Goal: Complete application form

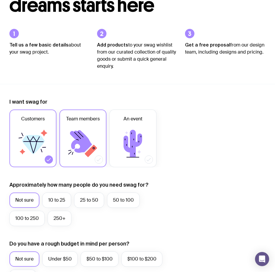
scroll to position [147, 0]
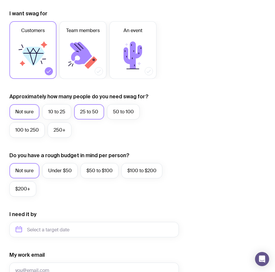
click at [92, 112] on label "25 to 50" at bounding box center [89, 111] width 30 height 15
click at [0, 0] on input "25 to 50" at bounding box center [0, 0] width 0 height 0
click at [116, 115] on label "50 to 100" at bounding box center [123, 111] width 33 height 15
click at [0, 0] on input "50 to 100" at bounding box center [0, 0] width 0 height 0
click at [85, 115] on label "25 to 50" at bounding box center [89, 111] width 30 height 15
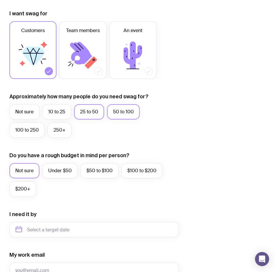
click at [0, 0] on input "25 to 50" at bounding box center [0, 0] width 0 height 0
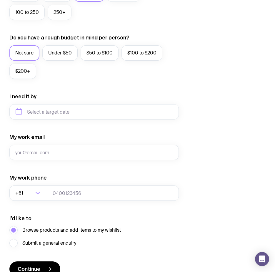
scroll to position [294, 0]
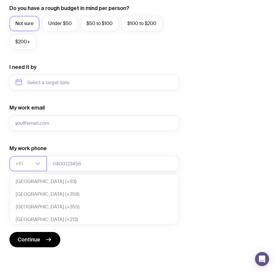
click at [39, 161] on icon "Search for option" at bounding box center [37, 163] width 7 height 7
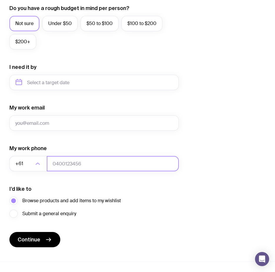
click at [72, 163] on input "tel" at bounding box center [113, 163] width 132 height 15
type input "0431242580"
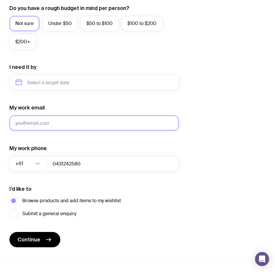
click at [78, 121] on input "My work email" at bounding box center [94, 122] width 170 height 15
type input "[EMAIL_ADDRESS][DOMAIN_NAME]"
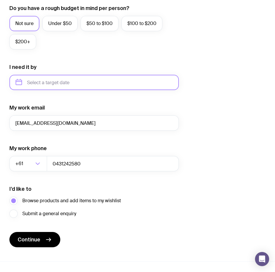
click at [95, 85] on input "text" at bounding box center [94, 82] width 170 height 15
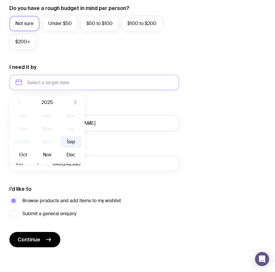
click at [34, 149] on button "Sep" at bounding box center [22, 155] width 21 height 12
type input "[DATE]"
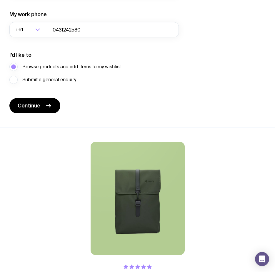
scroll to position [423, 0]
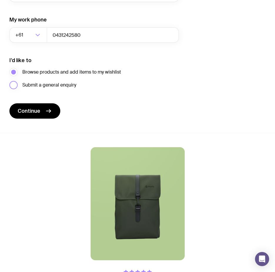
click at [61, 88] on span "Submit a general enquiry" at bounding box center [49, 85] width 54 height 7
click at [0, 0] on input "Submit a general enquiry" at bounding box center [0, 0] width 0 height 0
click at [50, 107] on icon "submit" at bounding box center [48, 110] width 7 height 7
click at [101, 72] on span "Browse products and add items to my wishlist" at bounding box center [71, 72] width 99 height 7
click at [0, 0] on input "Browse products and add items to my wishlist" at bounding box center [0, 0] width 0 height 0
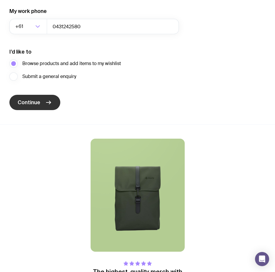
scroll to position [511, 0]
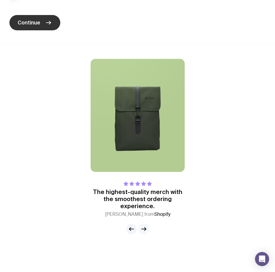
click at [147, 230] on icon "button" at bounding box center [143, 229] width 7 height 7
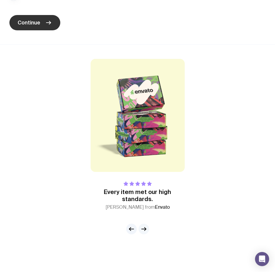
click at [147, 230] on icon "button" at bounding box center [143, 229] width 7 height 7
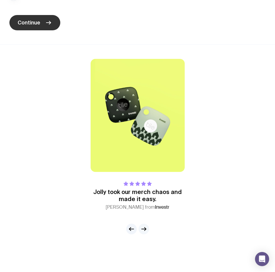
click at [147, 230] on icon "button" at bounding box center [143, 229] width 7 height 7
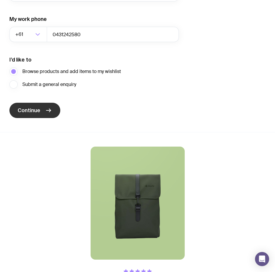
scroll to position [423, 0]
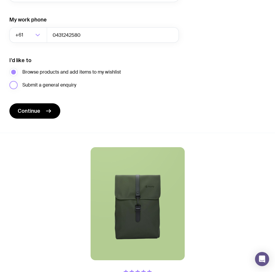
click at [59, 87] on span "Submit a general enquiry" at bounding box center [49, 85] width 54 height 7
click at [0, 0] on input "Submit a general enquiry" at bounding box center [0, 0] width 0 height 0
click at [49, 108] on icon "submit" at bounding box center [48, 110] width 7 height 7
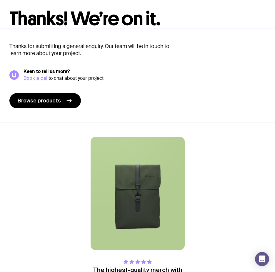
scroll to position [0, 0]
